Goal: Information Seeking & Learning: Learn about a topic

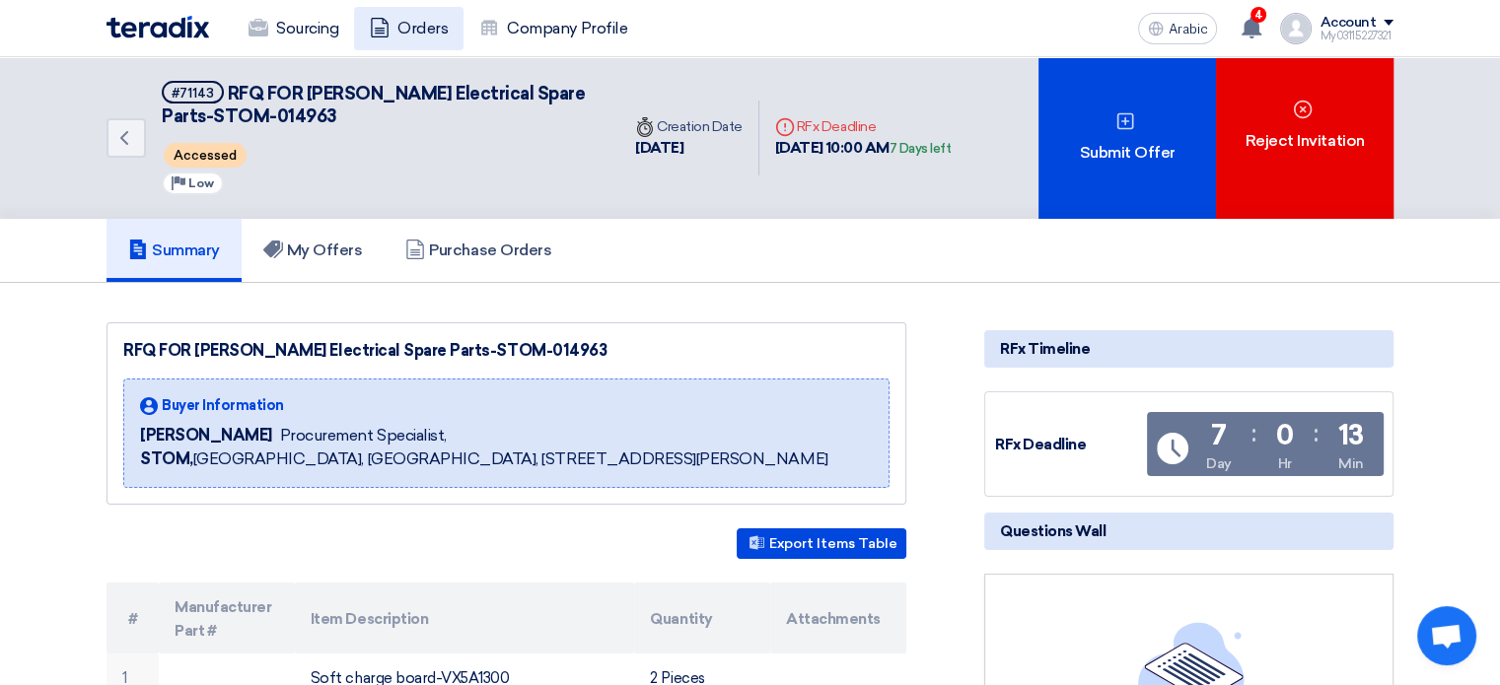
click at [401, 31] on font "Orders" at bounding box center [422, 28] width 50 height 19
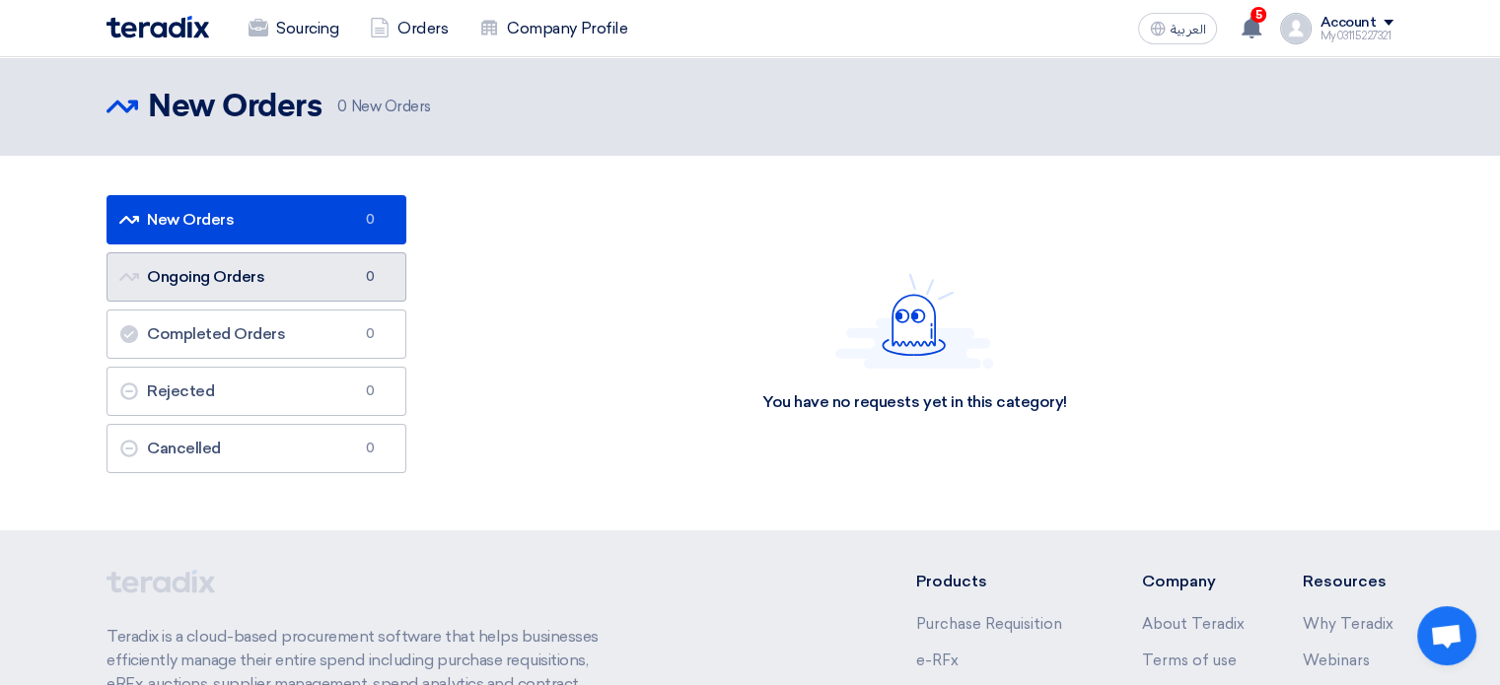
click at [272, 271] on link "Ongoing Orders Ongoing Orders 0" at bounding box center [257, 276] width 300 height 49
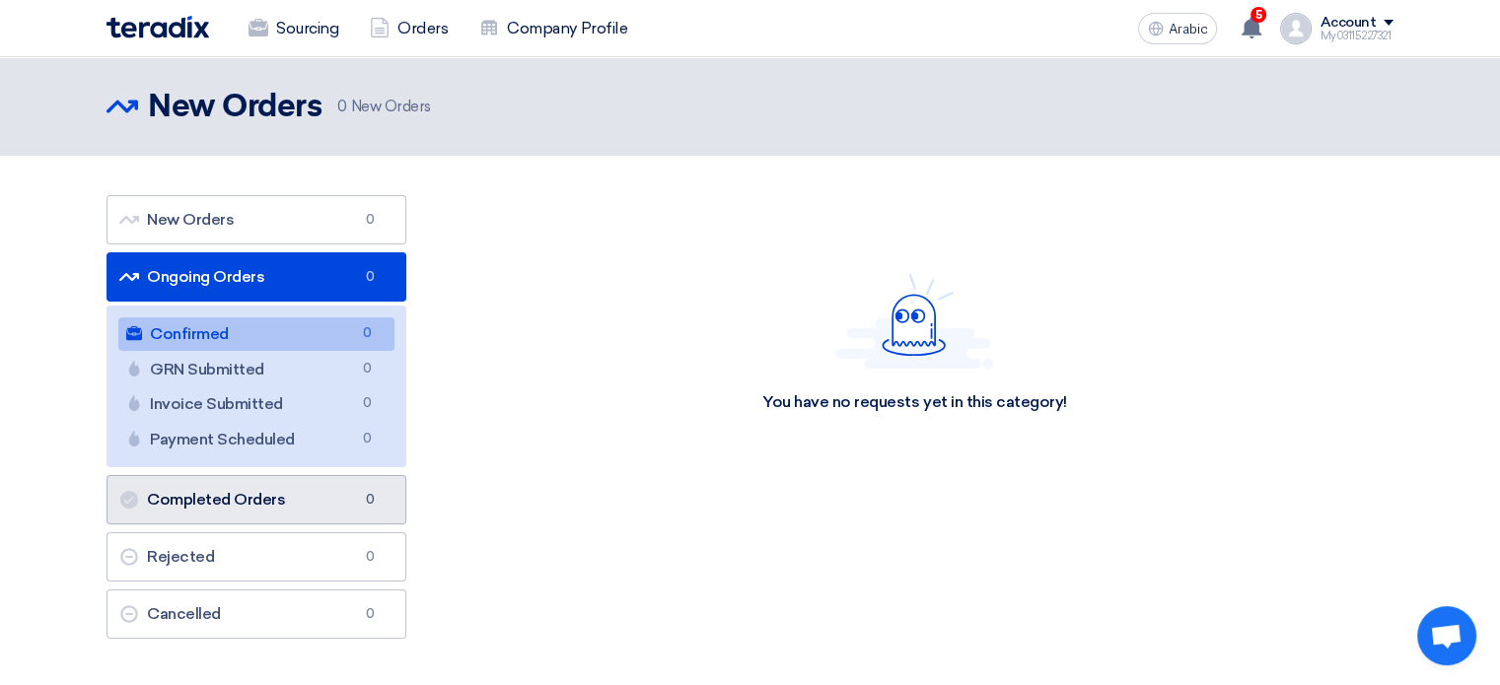
click at [225, 496] on font "Completed Orders" at bounding box center [216, 499] width 138 height 19
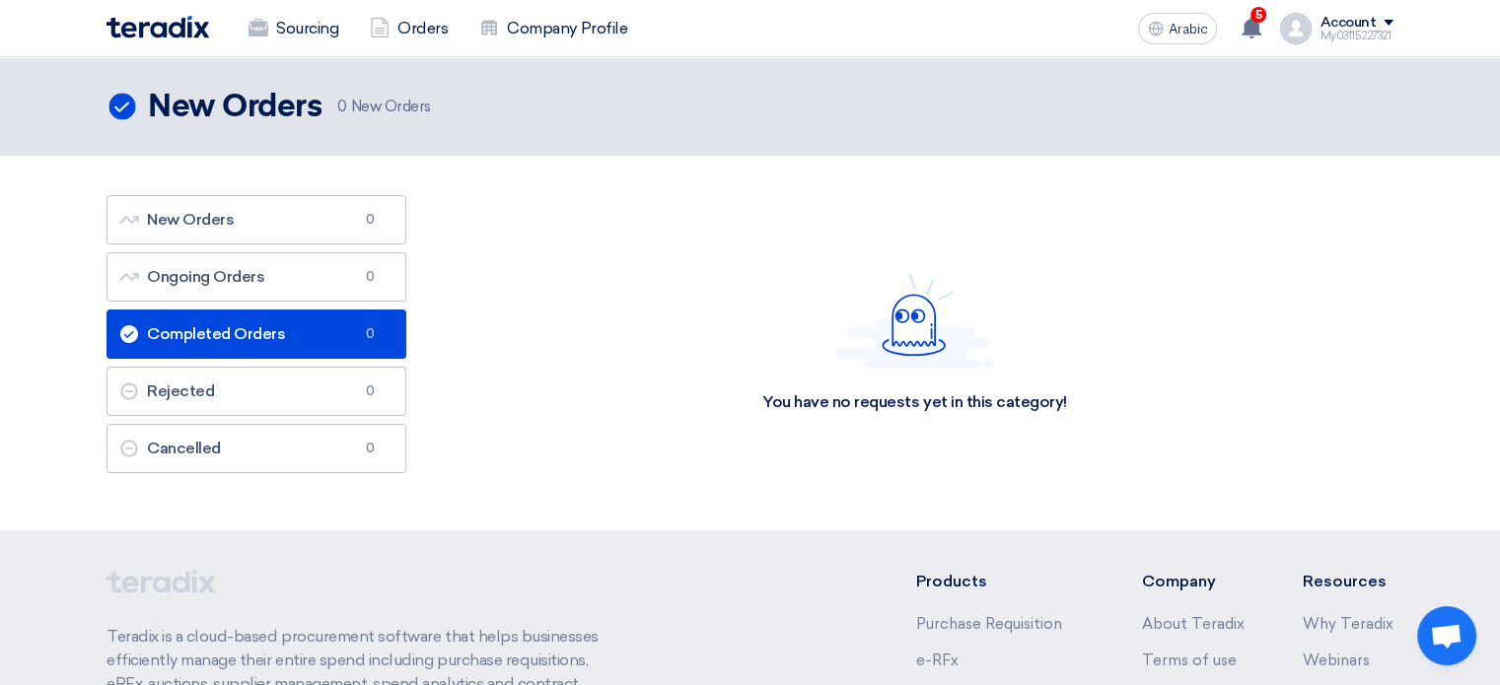
click at [247, 365] on ul "New Orders New Orders 0 Ongoing Orders Ongoing Orders 0 Completed Orders Comple…" at bounding box center [257, 334] width 300 height 278
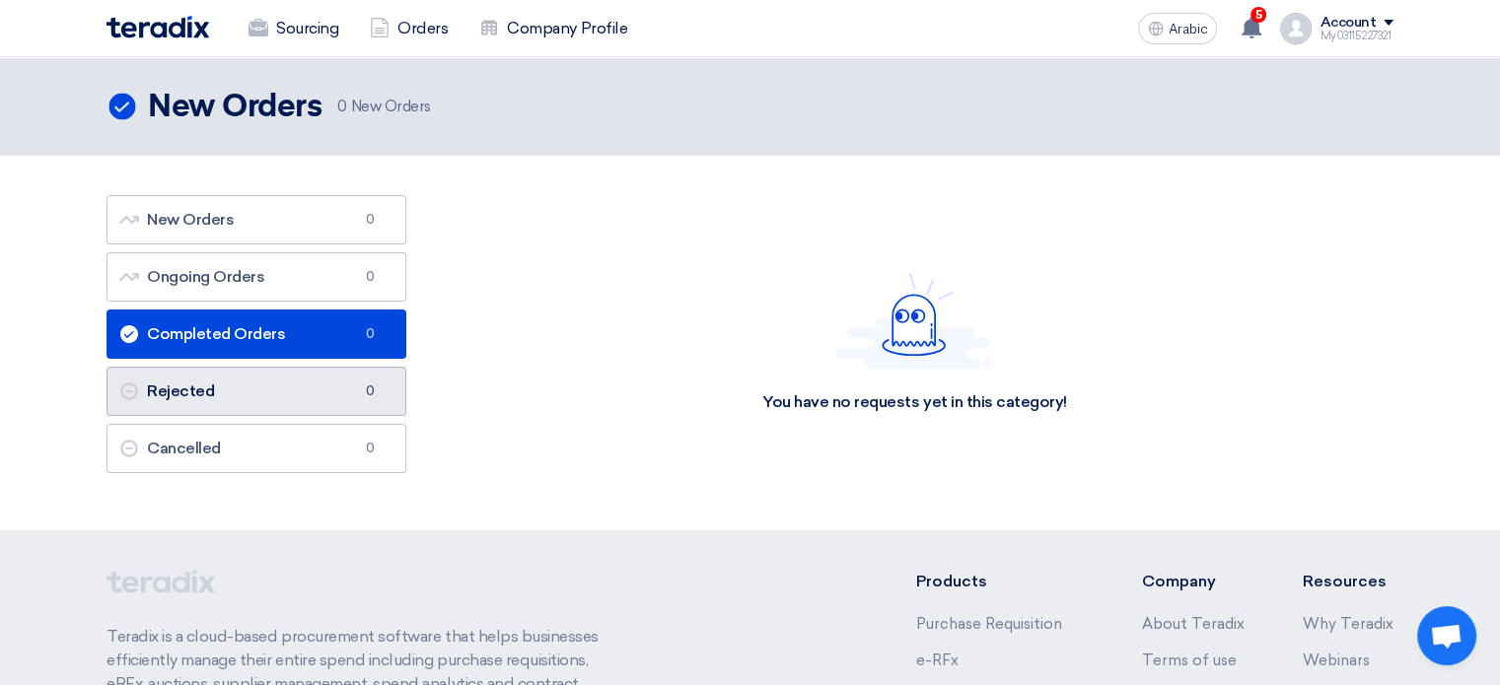
click at [239, 383] on link "Rejected Rejected 0" at bounding box center [257, 391] width 300 height 49
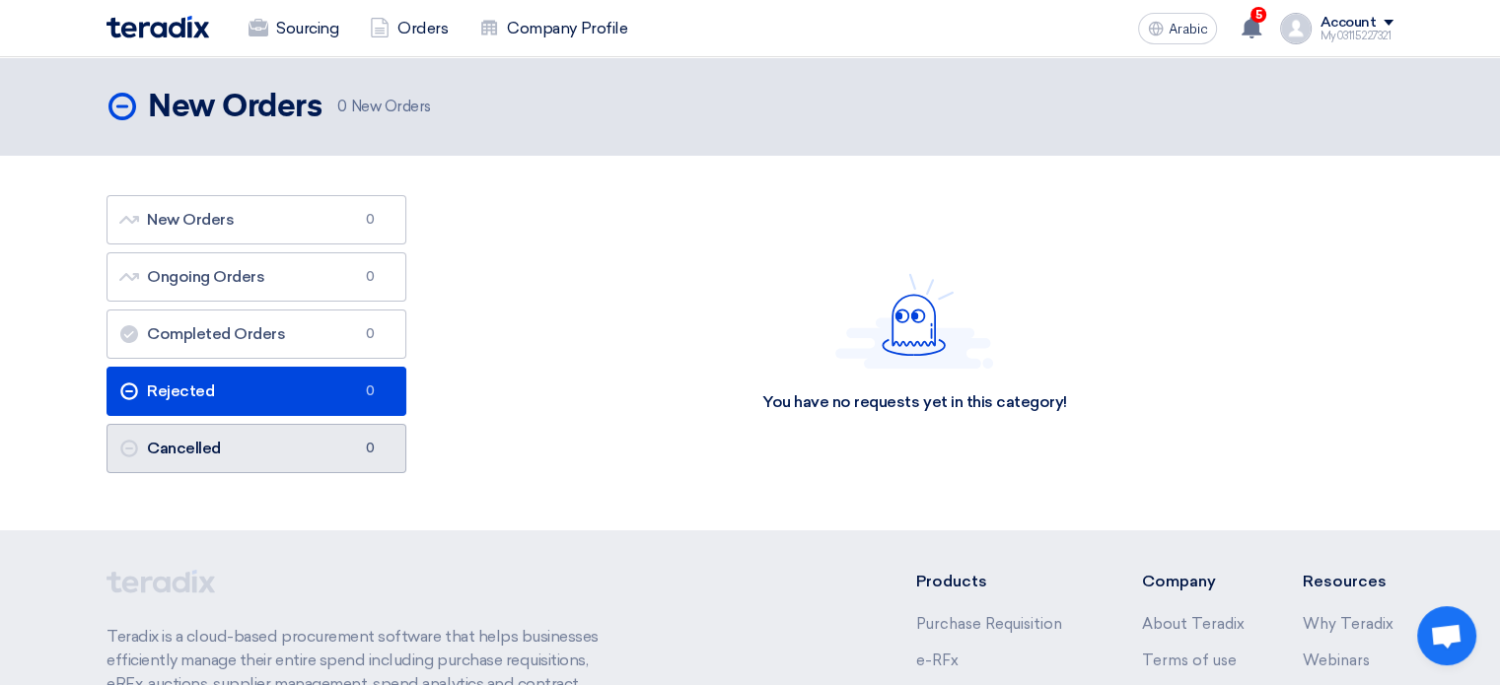
click at [264, 449] on link "Cancelled Cancelled 0" at bounding box center [257, 448] width 300 height 49
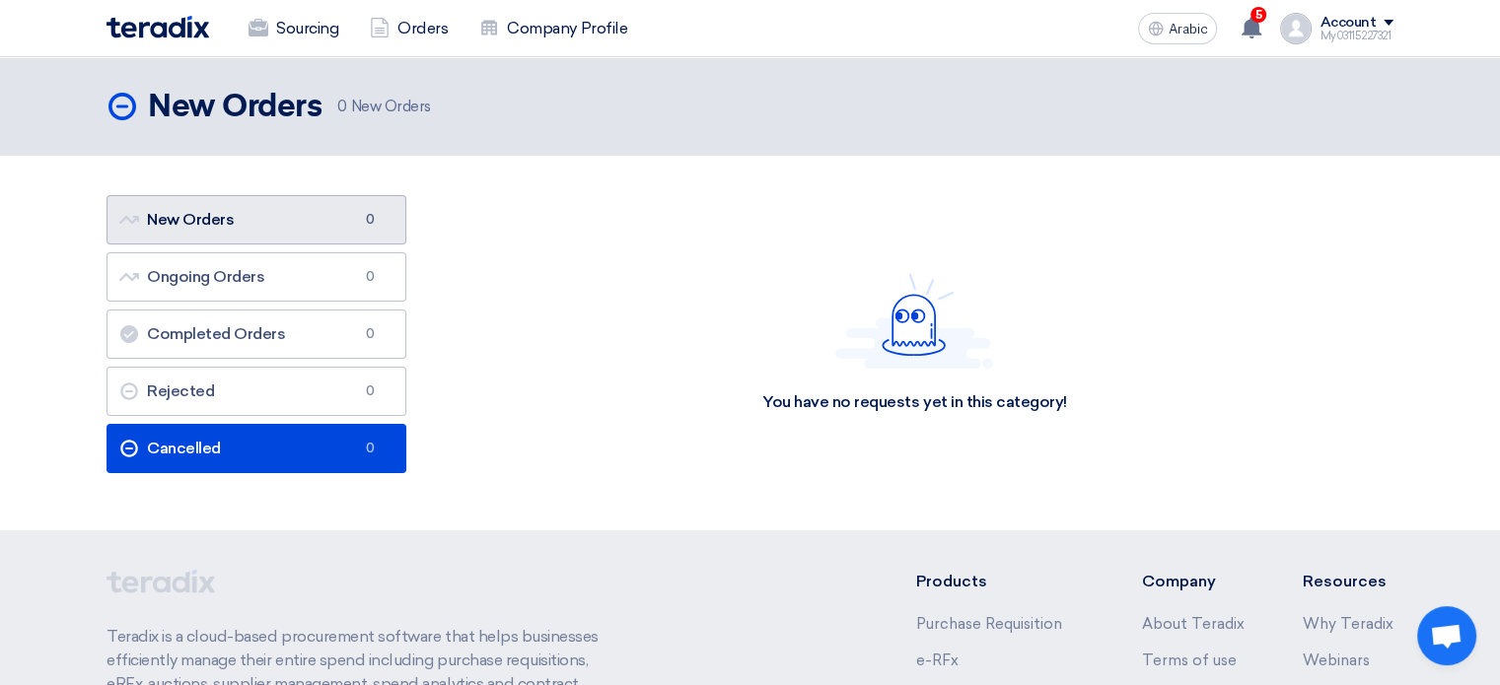
click at [248, 212] on link "New Orders New Orders 0" at bounding box center [257, 219] width 300 height 49
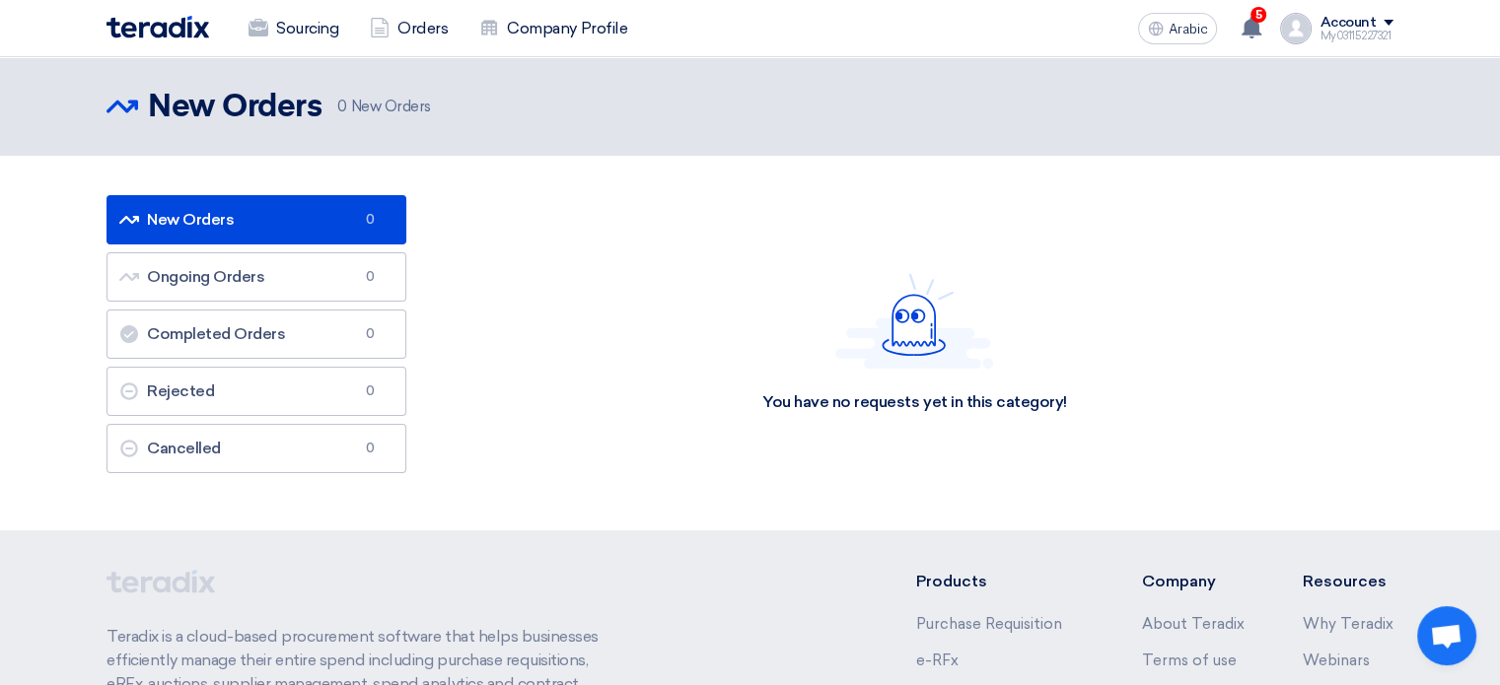
click at [170, 7] on div "Sourcing Orders Company Profile" at bounding box center [493, 28] width 772 height 43
click at [167, 20] on img at bounding box center [158, 27] width 103 height 23
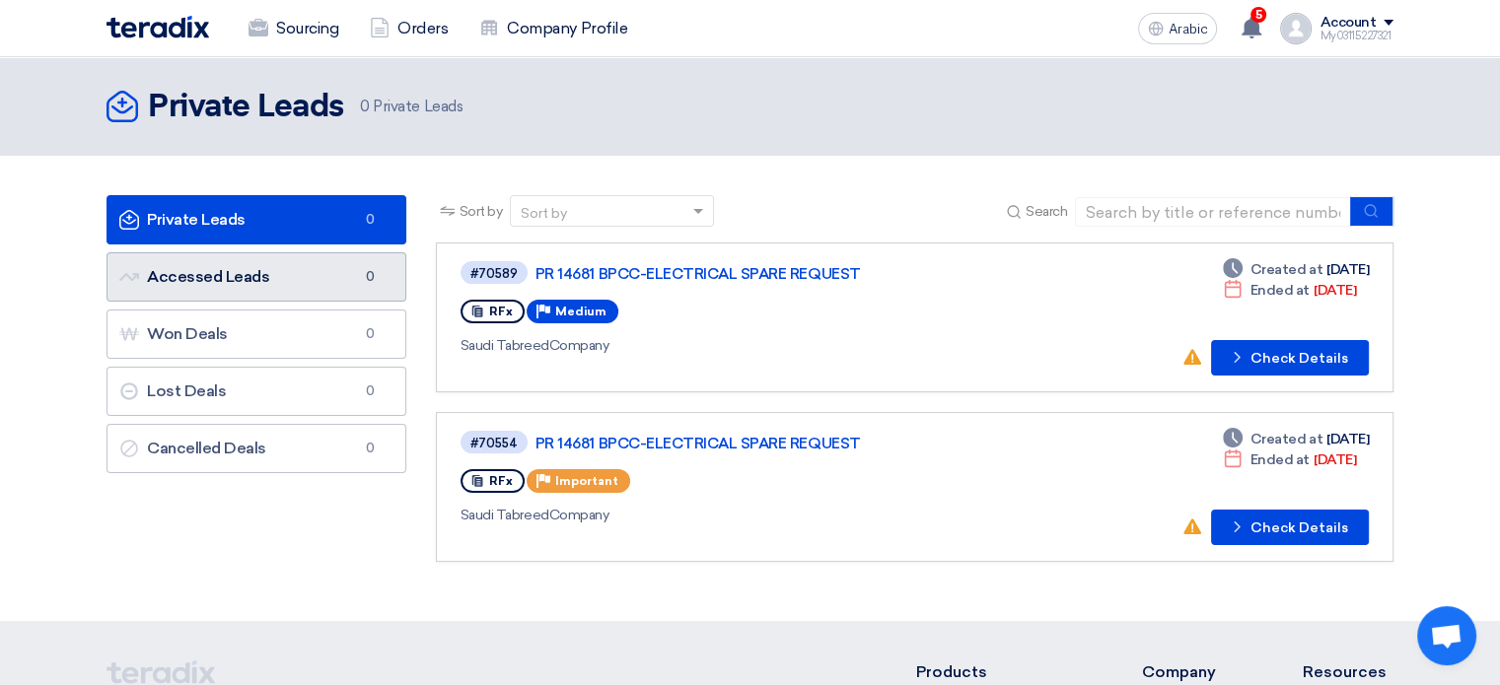
click at [225, 269] on font "Accessed Leads" at bounding box center [208, 276] width 122 height 19
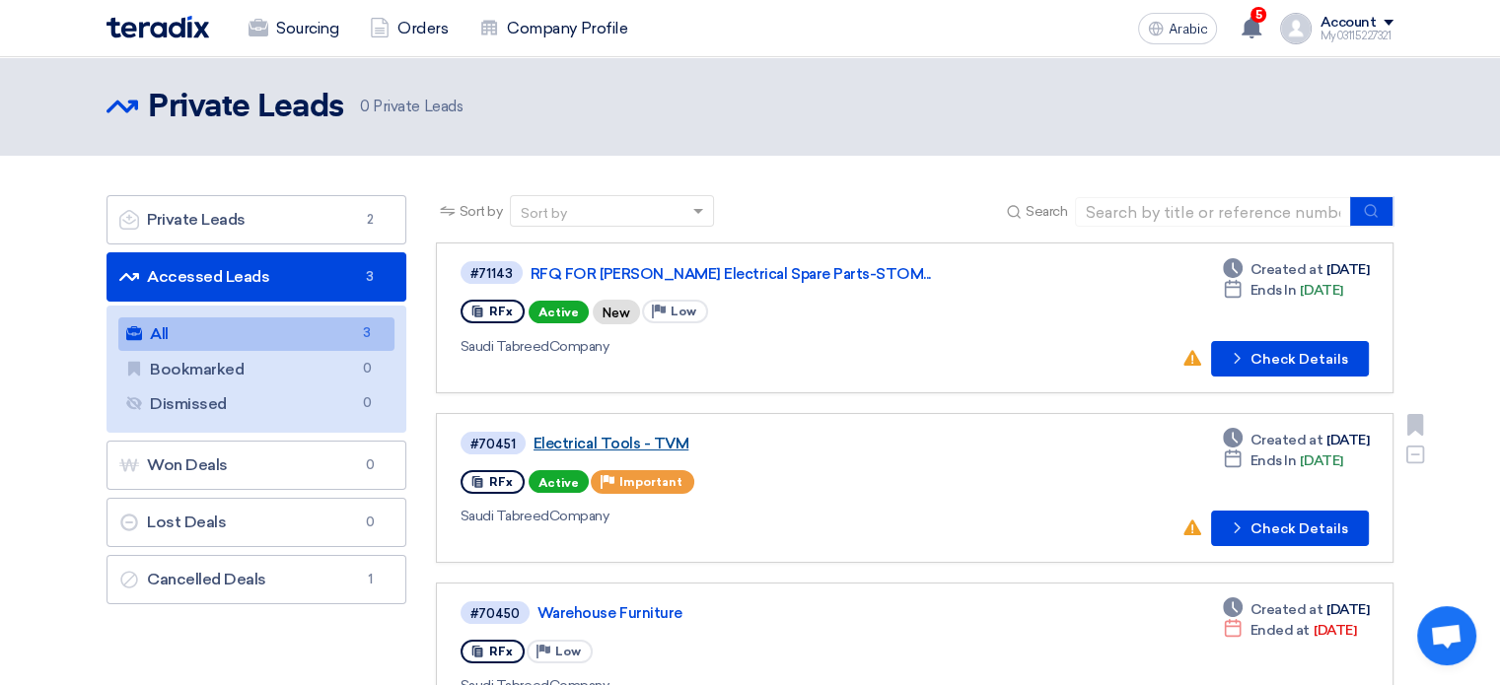
click at [644, 439] on font "Electrical Tools - TVM" at bounding box center [611, 444] width 155 height 18
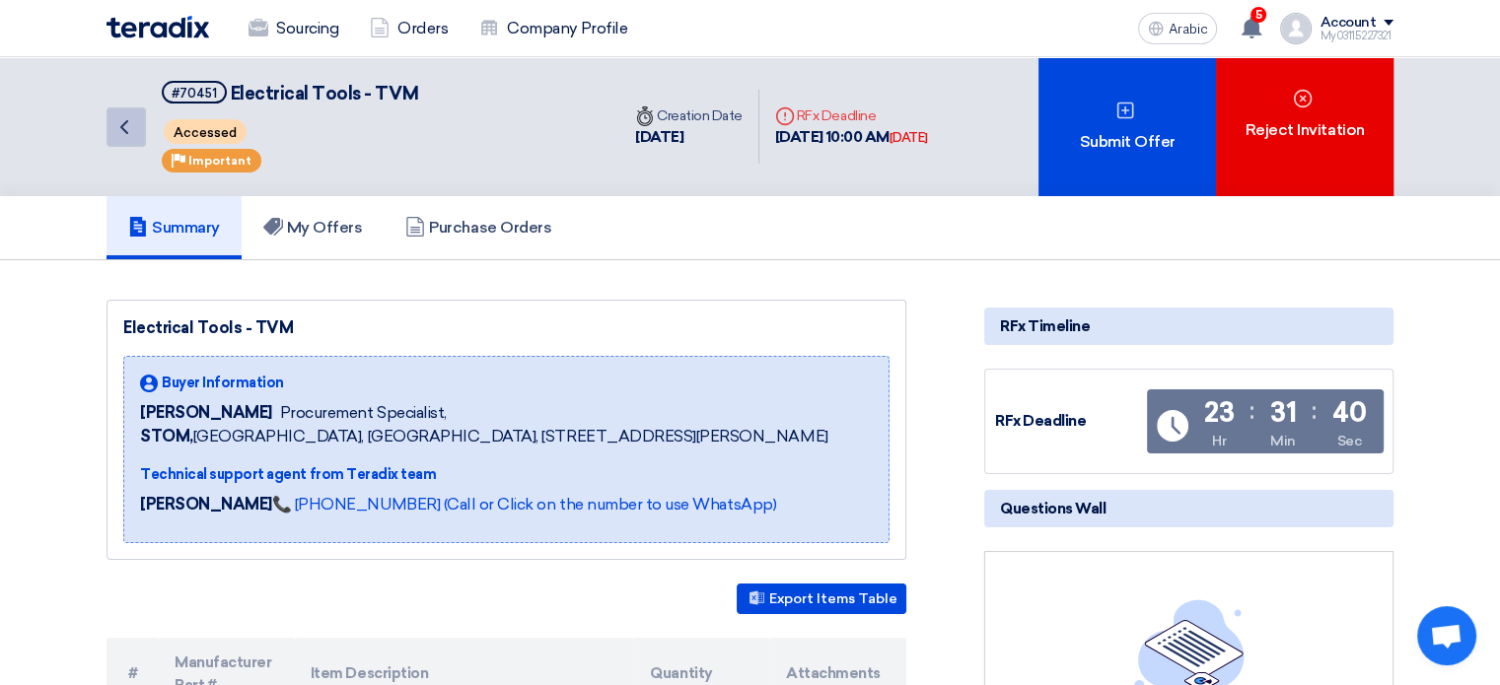
click at [128, 118] on icon "Back" at bounding box center [124, 127] width 24 height 24
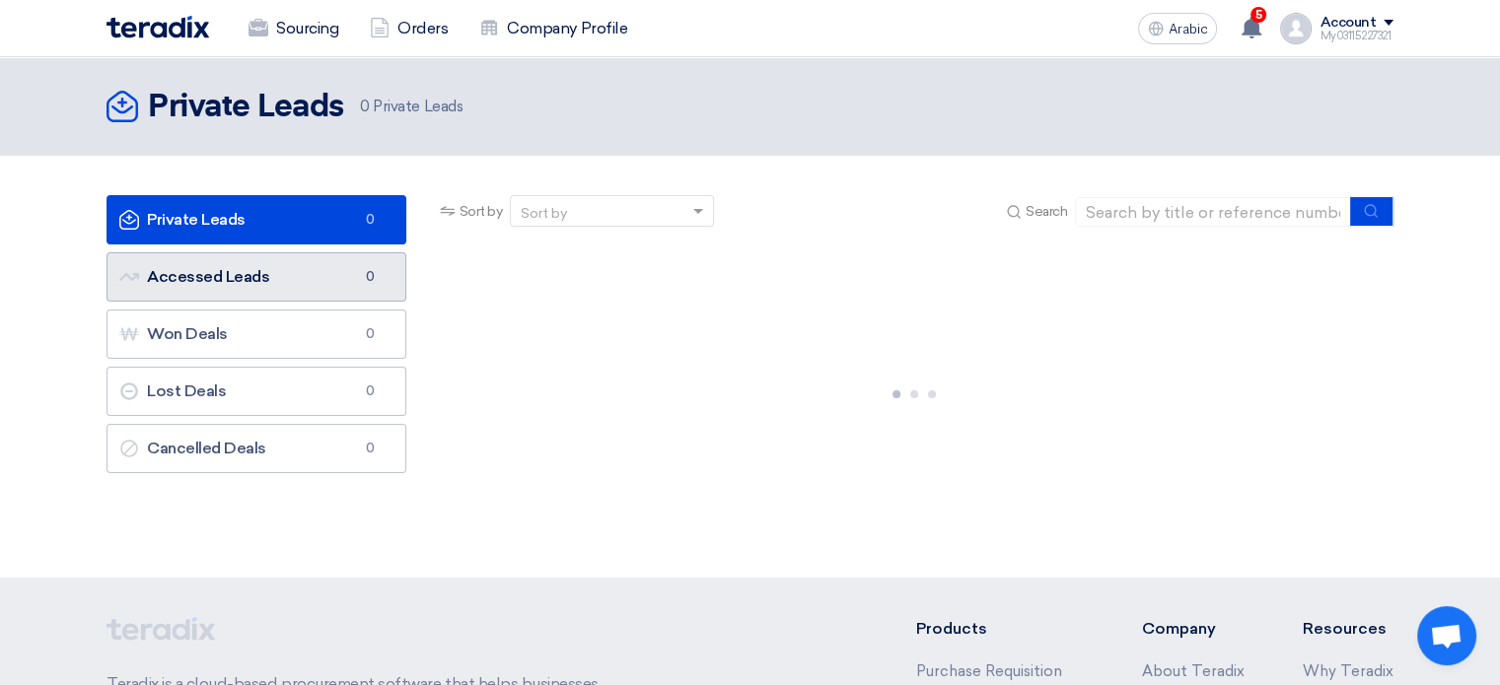
click at [304, 267] on link "Accessed Leads Accessed Leads 0" at bounding box center [257, 276] width 300 height 49
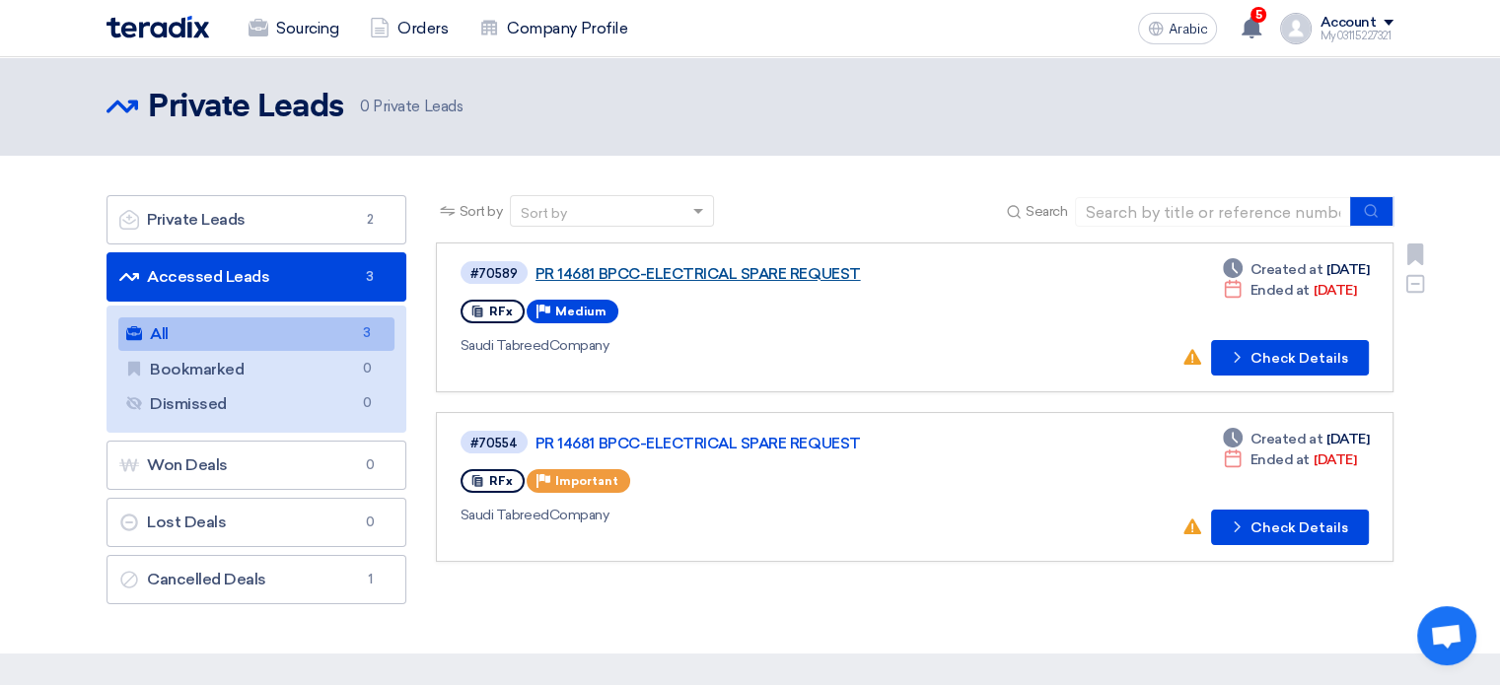
click at [746, 271] on font "PR 14681 BPCC-ELECTRICAL SPARE REQUEST" at bounding box center [698, 274] width 325 height 18
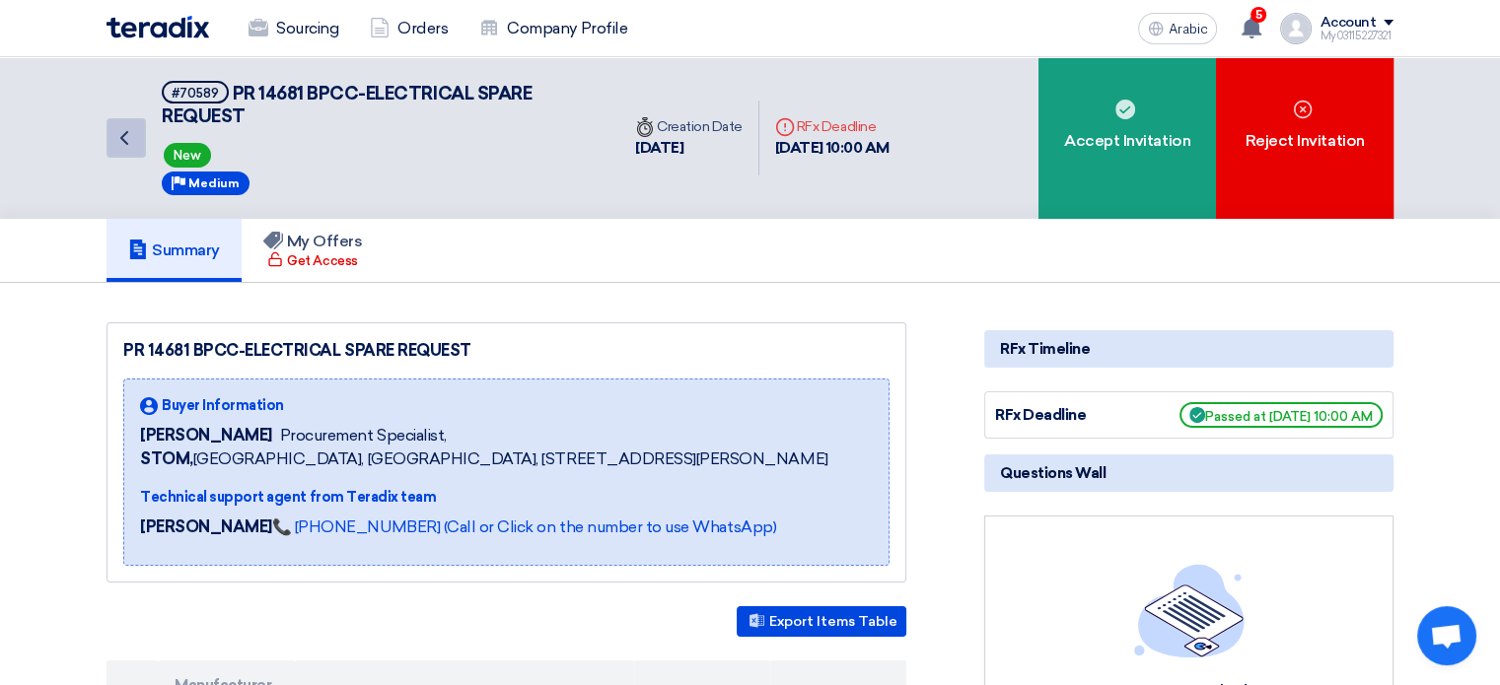
click at [123, 137] on icon "Back" at bounding box center [124, 138] width 24 height 24
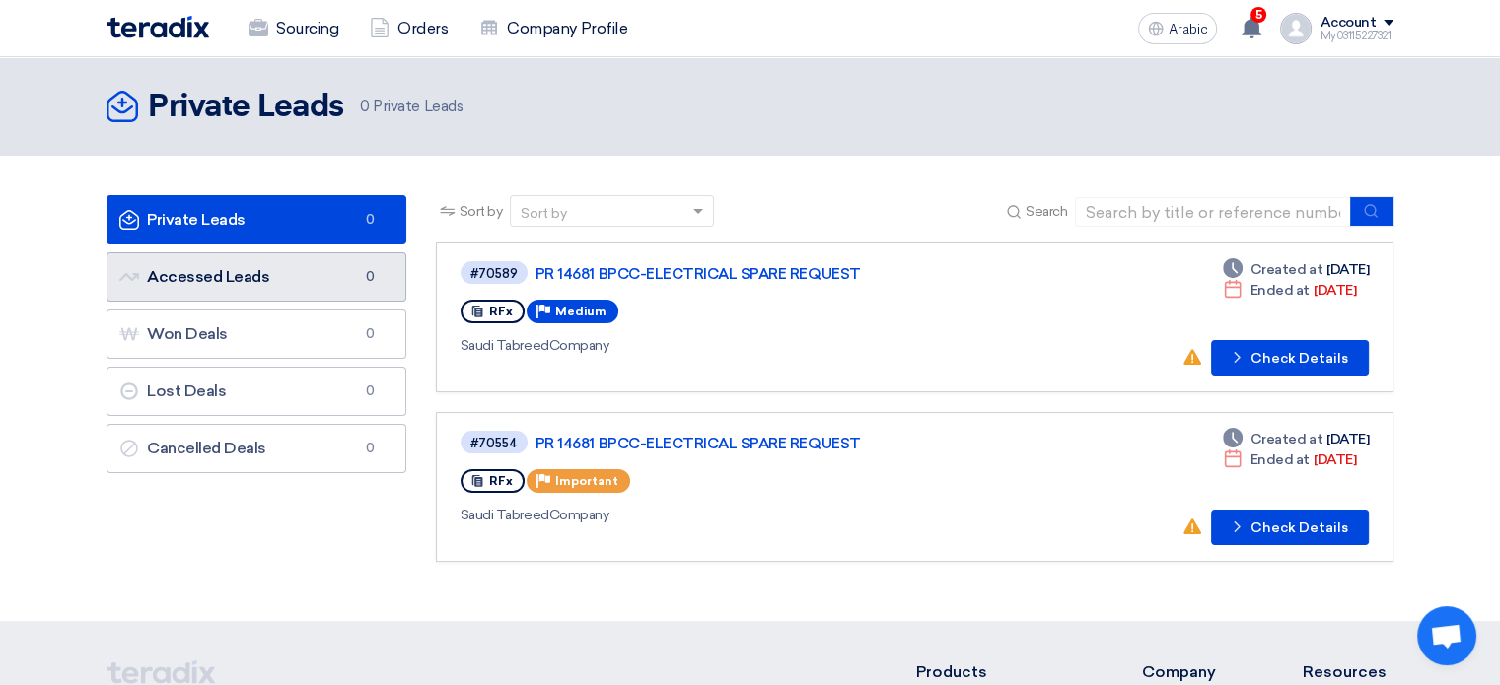
click at [244, 258] on link "Accessed Leads Accessed Leads 0" at bounding box center [257, 276] width 300 height 49
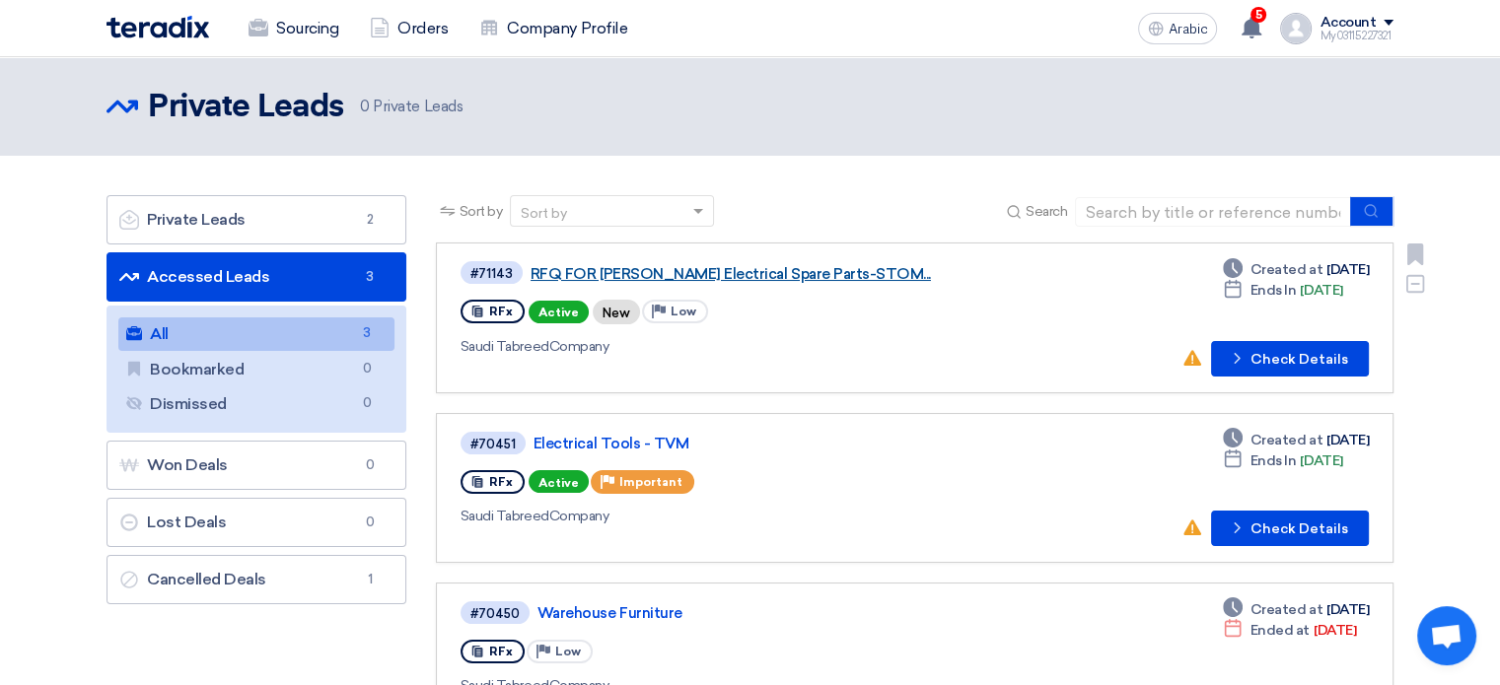
click at [736, 272] on font "RFQ FOR Schneider Electrical Spare Parts-STOM..." at bounding box center [731, 274] width 400 height 18
